Goal: Find contact information: Find contact information

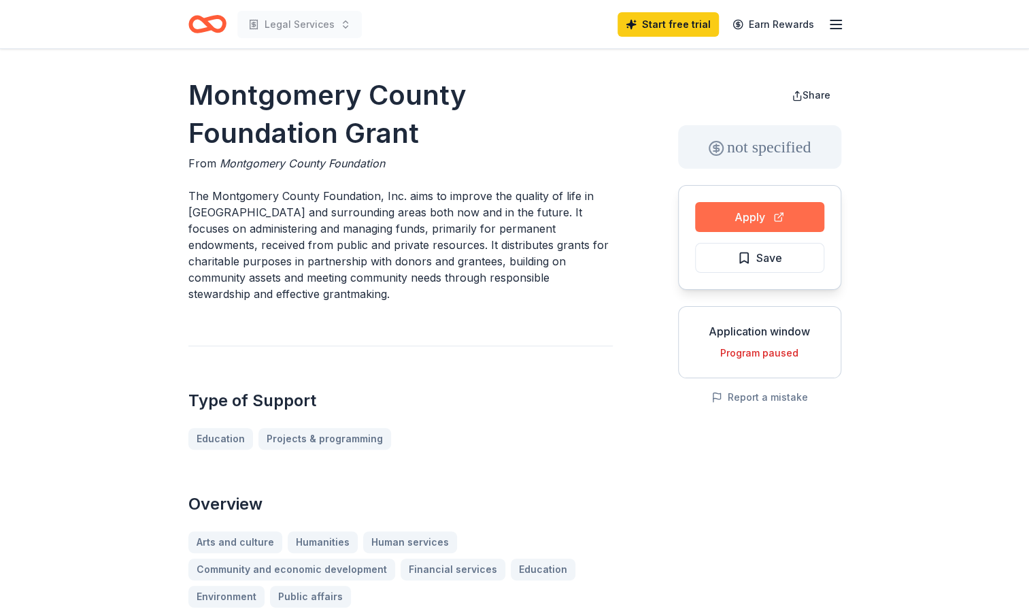
drag, startPoint x: 0, startPoint y: 0, endPoint x: 748, endPoint y: 212, distance: 777.1
click at [748, 212] on button "Apply" at bounding box center [759, 217] width 129 height 30
click at [743, 223] on button "Apply" at bounding box center [759, 217] width 129 height 30
click at [204, 24] on icon "Home" at bounding box center [213, 24] width 21 height 14
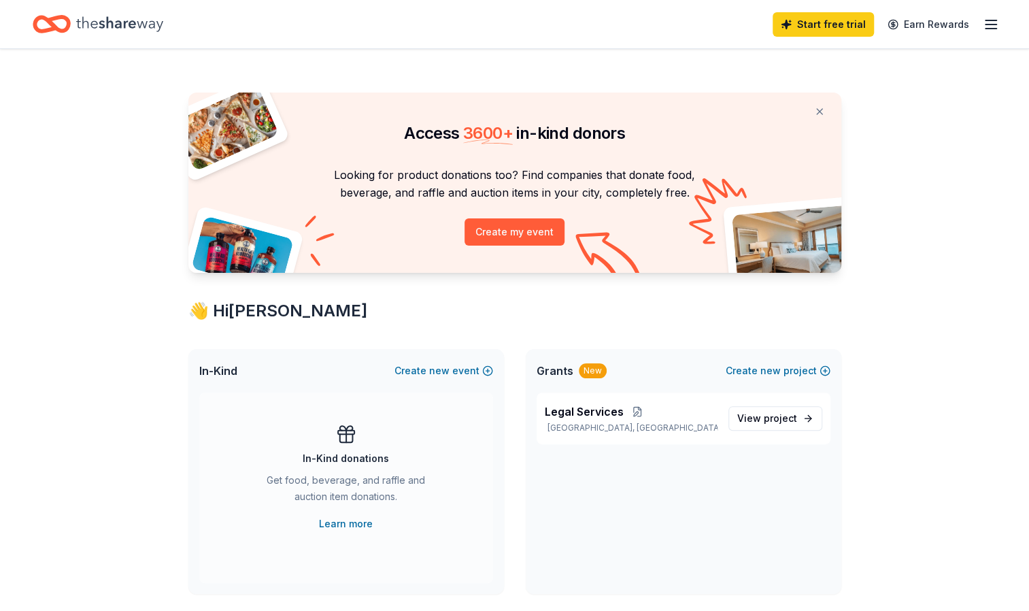
click at [992, 27] on icon "button" at bounding box center [991, 24] width 16 height 16
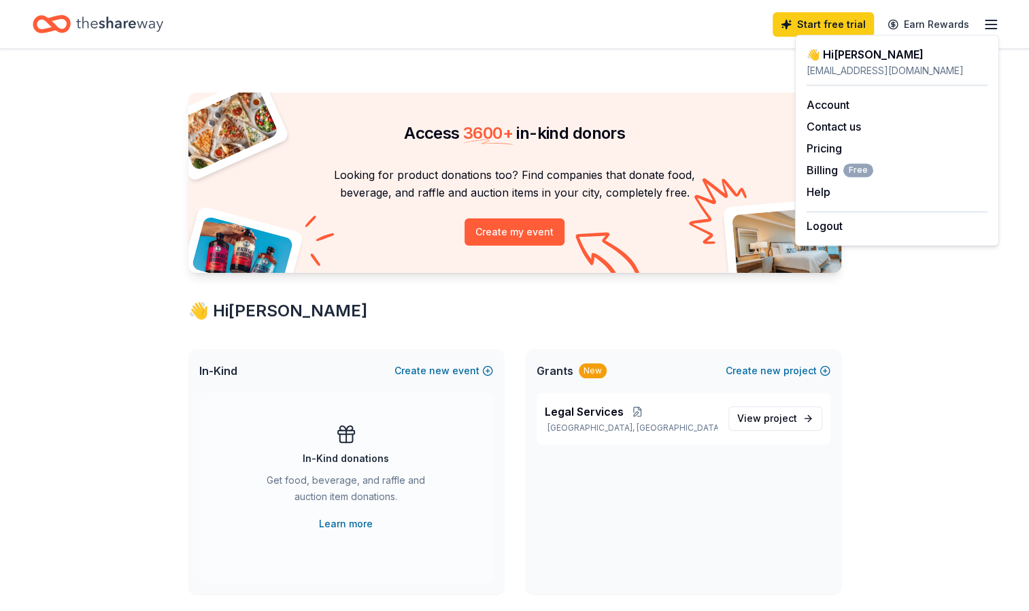
click at [841, 56] on div "👋 Hi [PERSON_NAME]" at bounding box center [897, 54] width 181 height 16
click at [833, 102] on link "Account" at bounding box center [828, 105] width 43 height 14
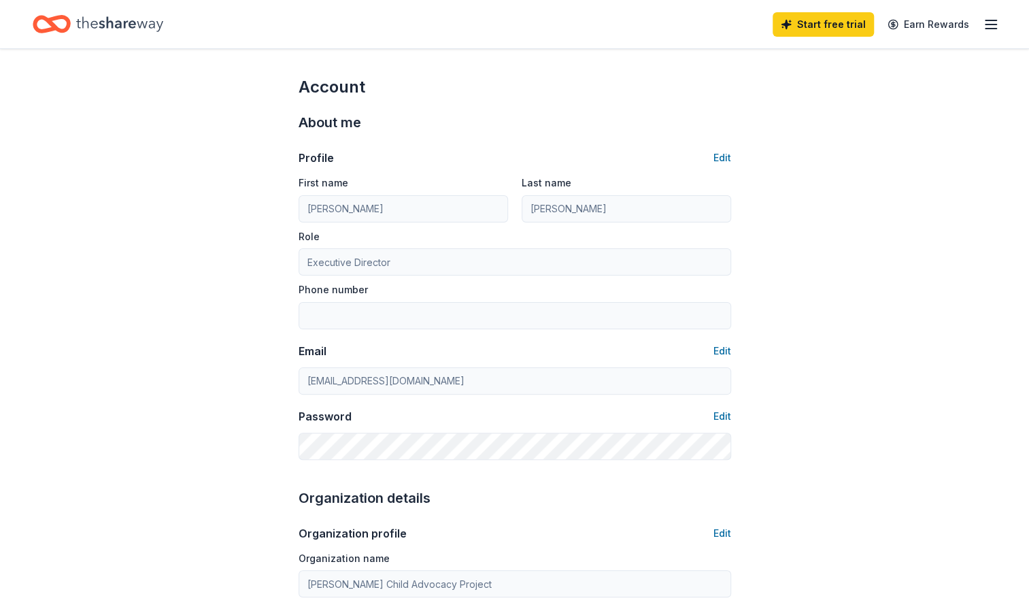
click at [93, 16] on icon "Home" at bounding box center [119, 24] width 87 height 28
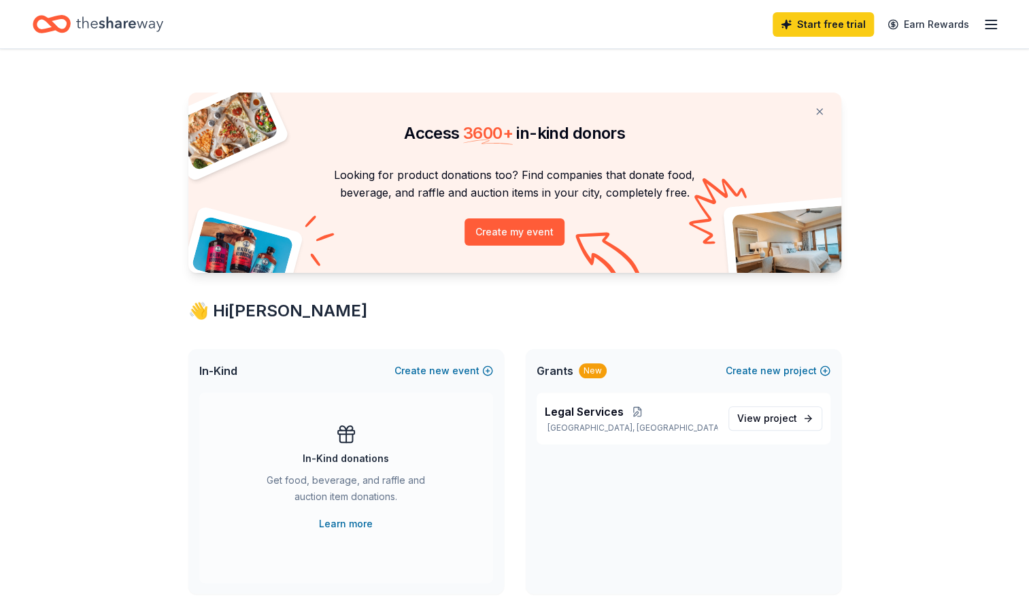
click at [994, 16] on icon "button" at bounding box center [991, 24] width 16 height 16
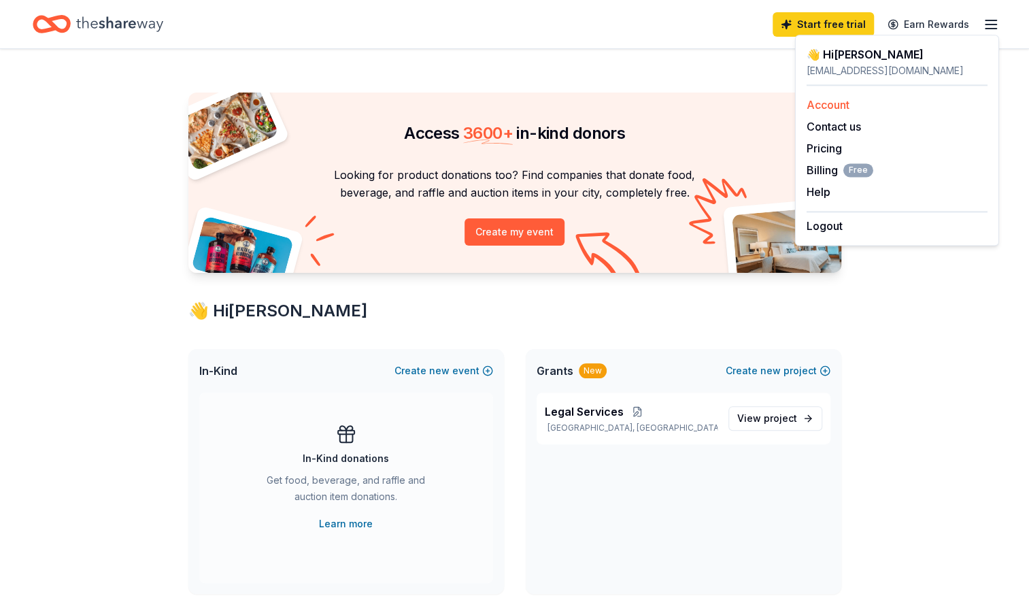
click at [829, 105] on link "Account" at bounding box center [828, 105] width 43 height 14
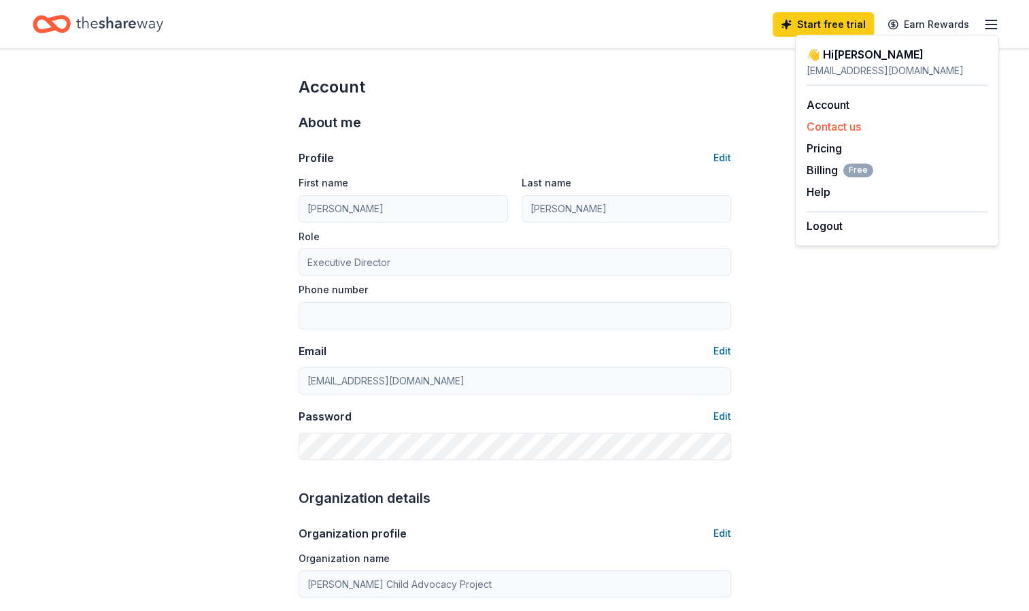
click at [828, 127] on button "Contact us" at bounding box center [834, 126] width 54 height 16
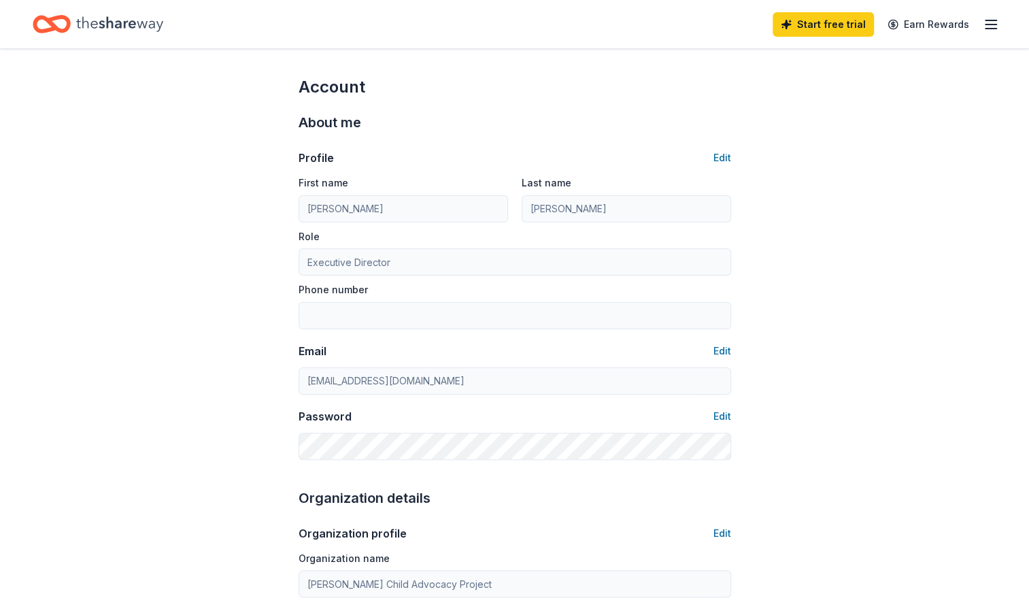
click at [992, 31] on icon "button" at bounding box center [991, 24] width 16 height 16
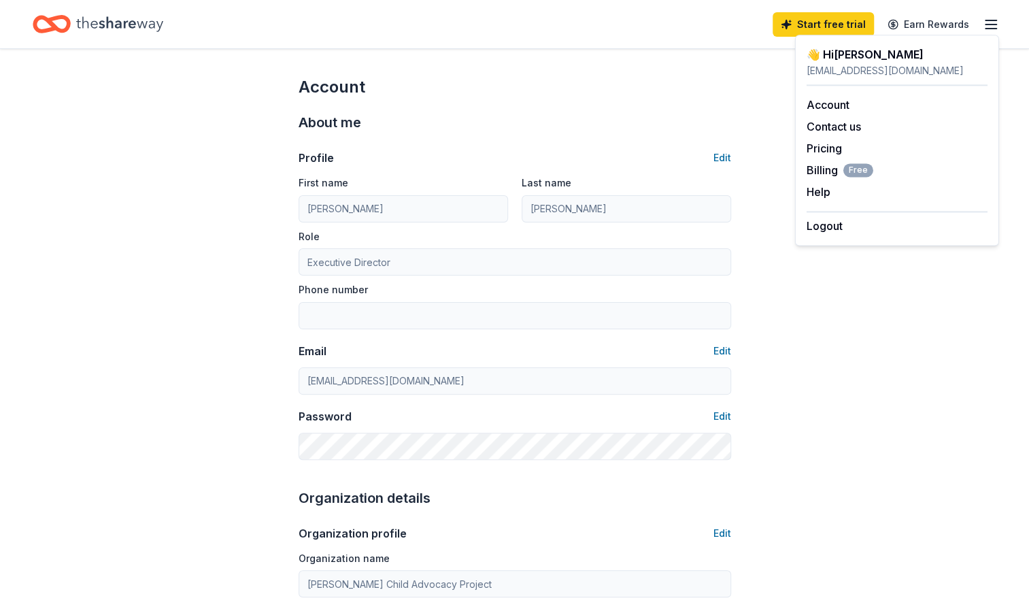
click at [826, 50] on div "👋 Hi [PERSON_NAME]" at bounding box center [897, 54] width 181 height 16
click at [841, 22] on link "Start free trial" at bounding box center [823, 24] width 101 height 24
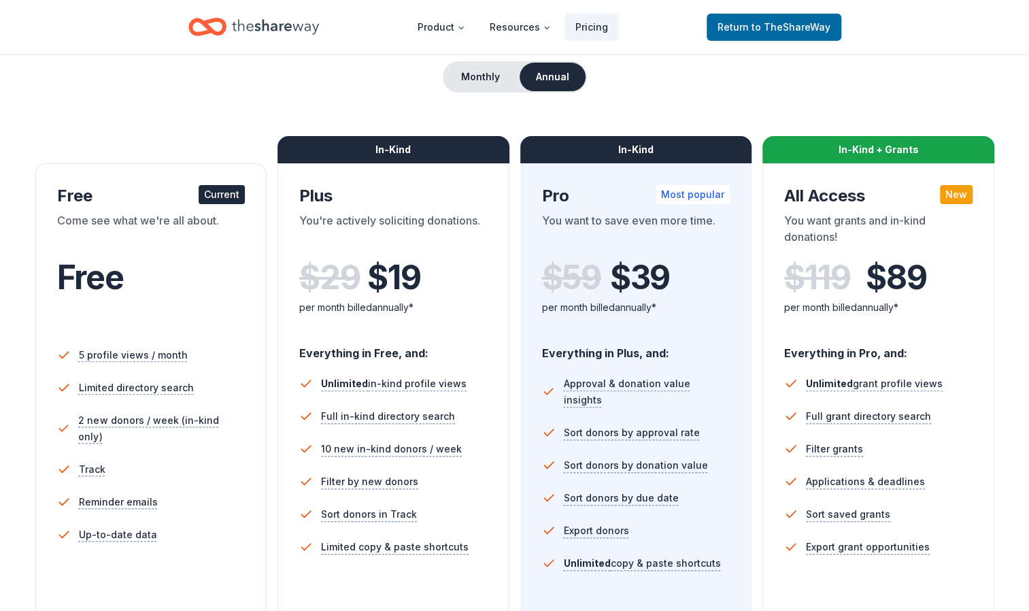
scroll to position [136, 0]
